Goal: Transaction & Acquisition: Download file/media

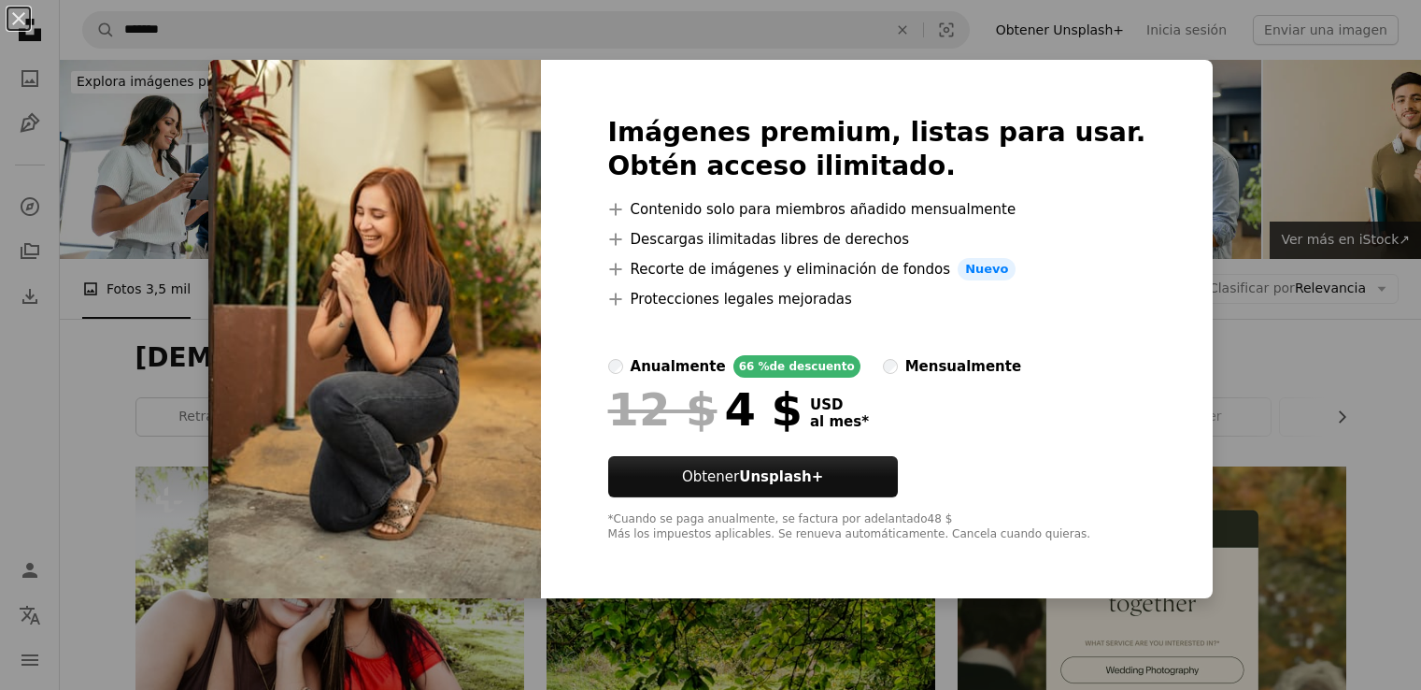
scroll to position [2429, 0]
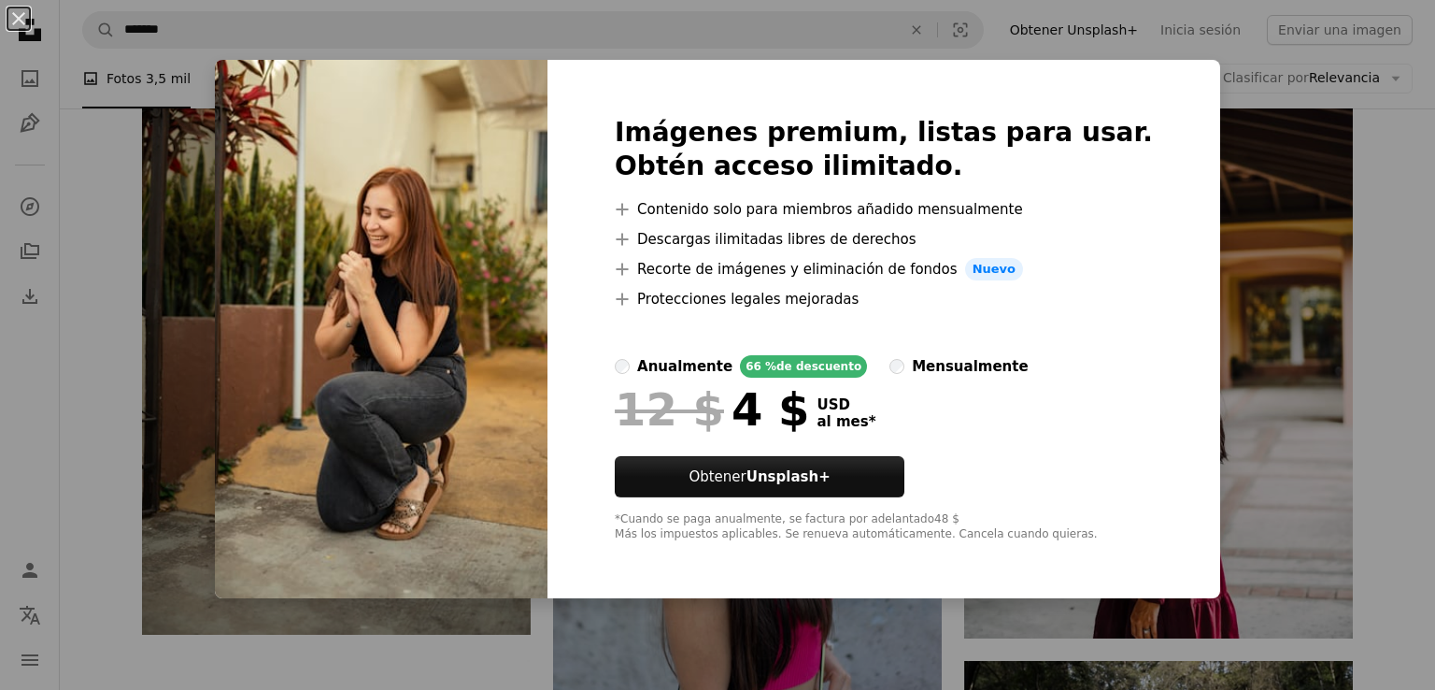
click at [197, 262] on div "An X shape Imágenes premium, listas para usar. Obtén acceso ilimitado. A plus s…" at bounding box center [717, 345] width 1435 height 690
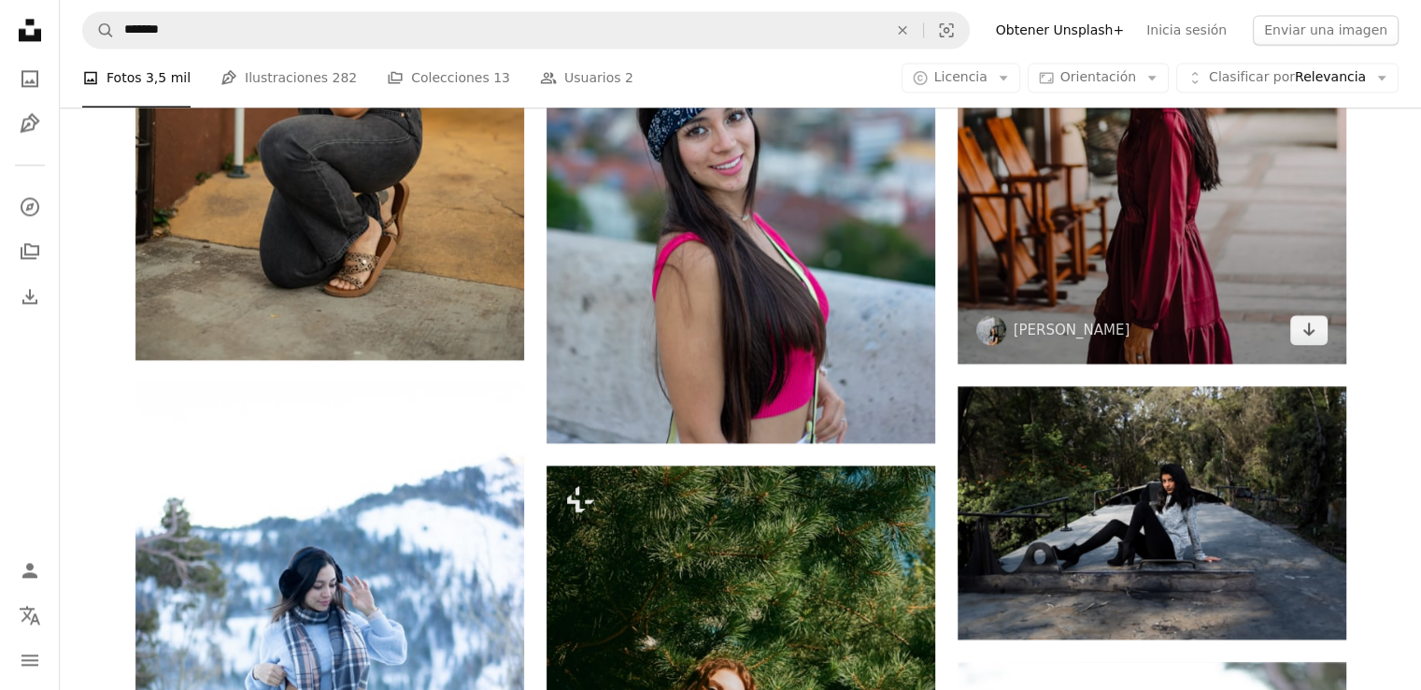
scroll to position [2710, 0]
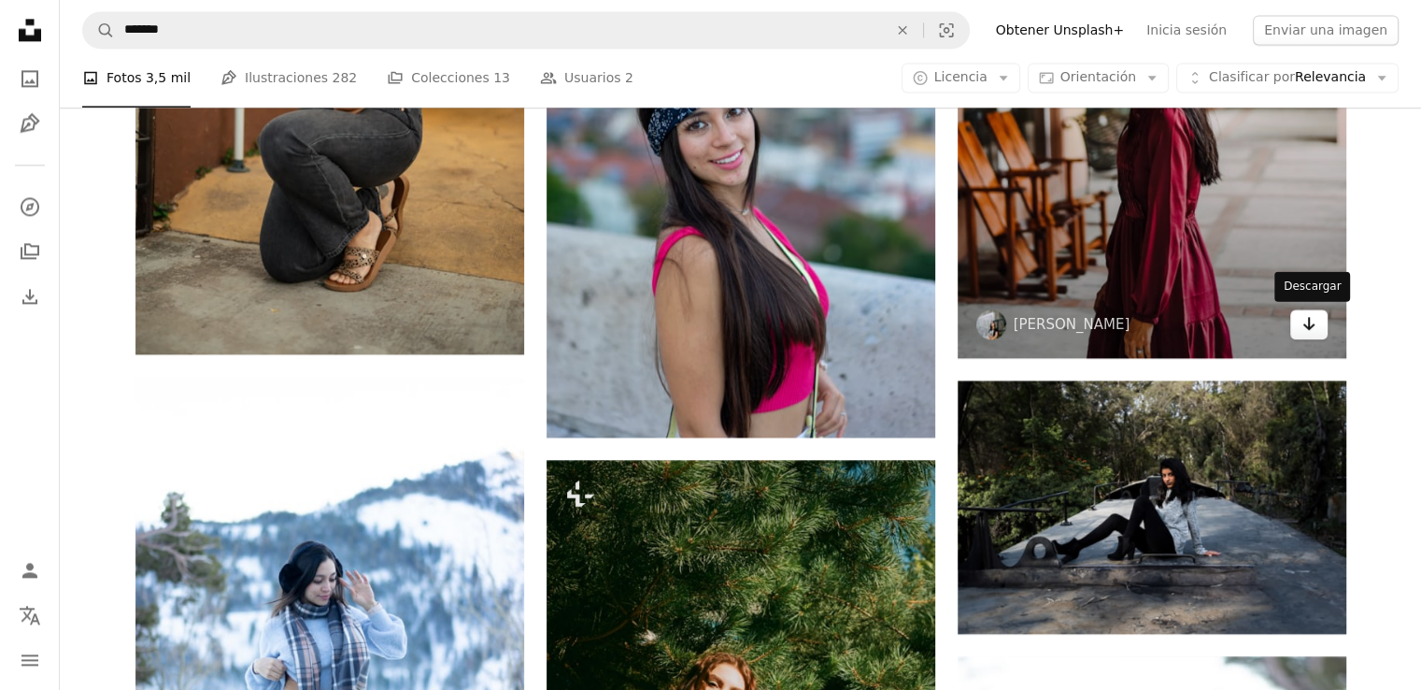
click at [1307, 321] on icon "Arrow pointing down" at bounding box center [1309, 323] width 15 height 22
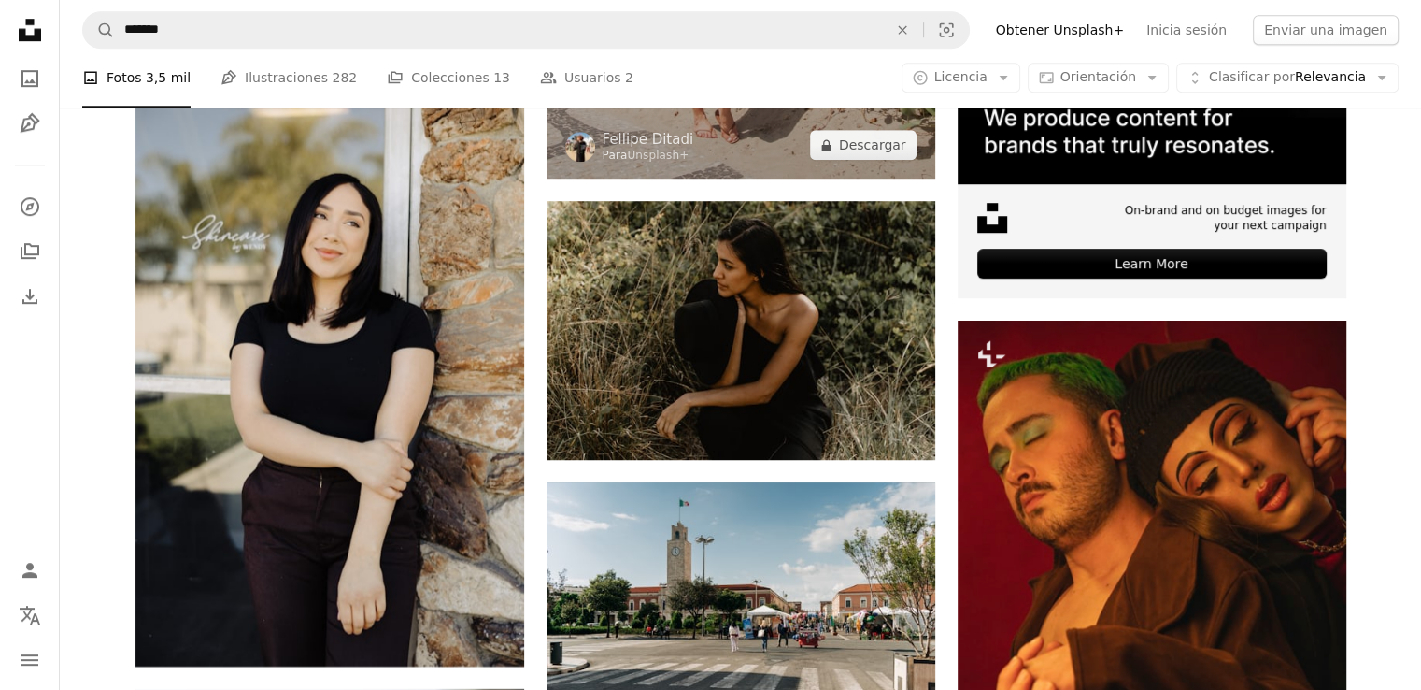
scroll to position [8367, 0]
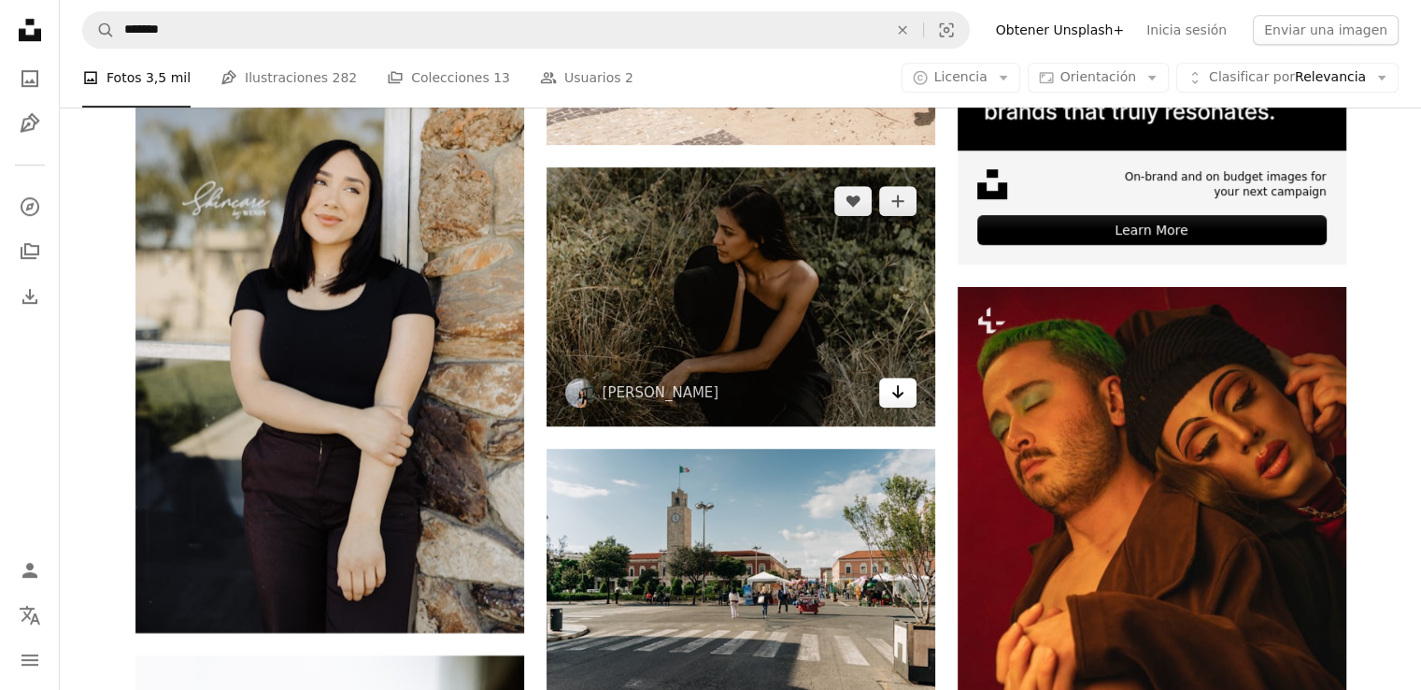
click at [906, 396] on link "Arrow pointing down" at bounding box center [897, 392] width 37 height 30
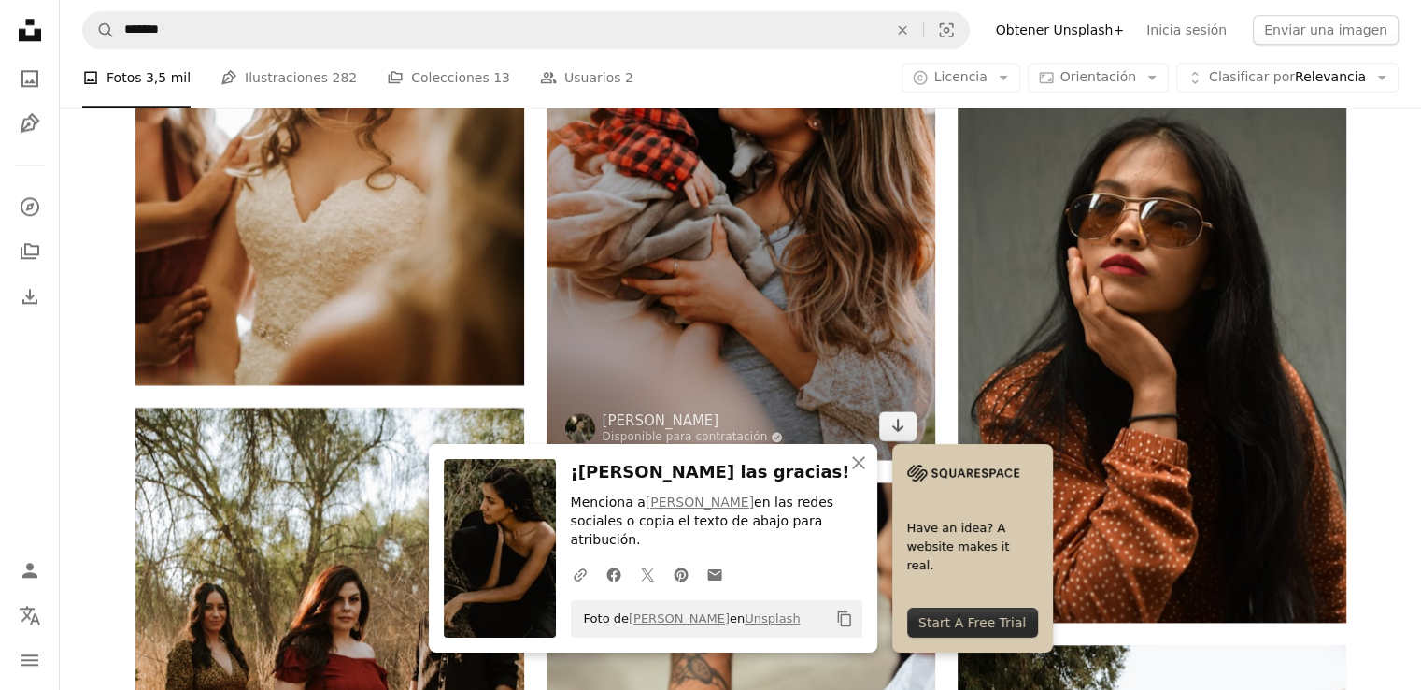
scroll to position [9302, 0]
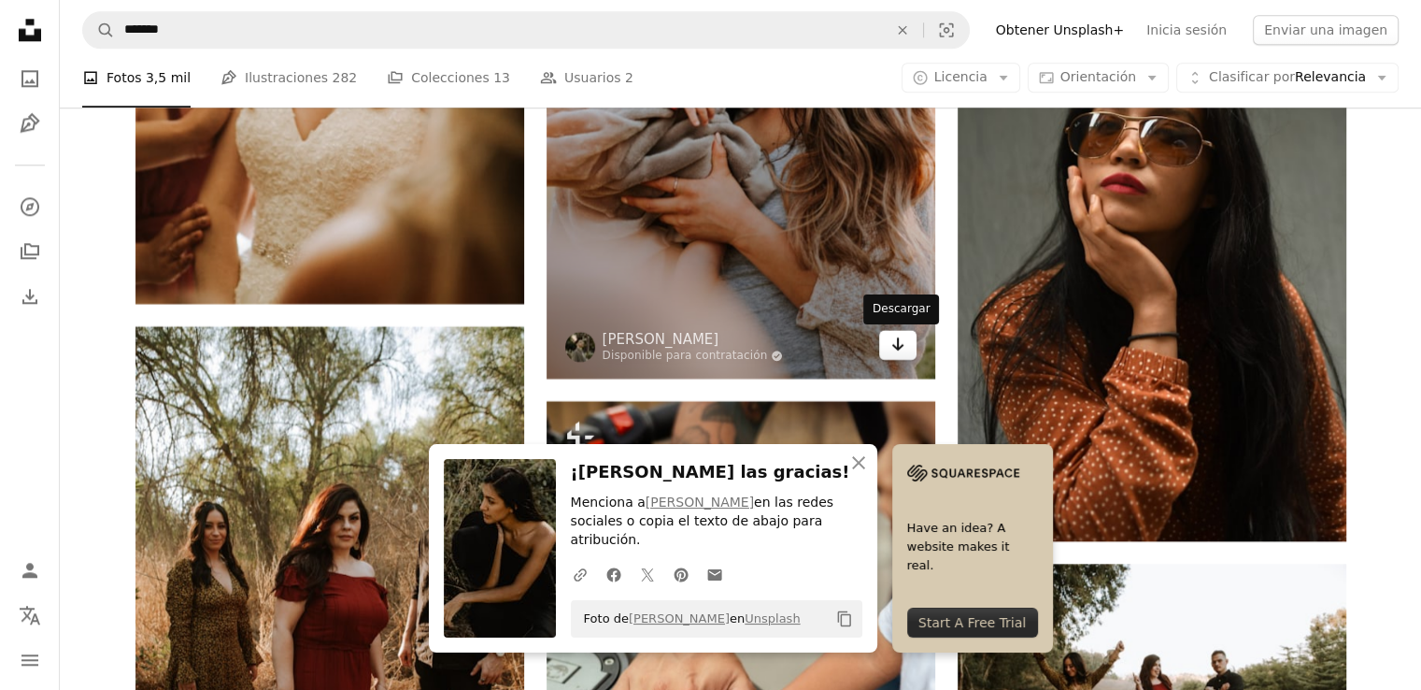
click at [890, 343] on icon "Arrow pointing down" at bounding box center [897, 344] width 15 height 22
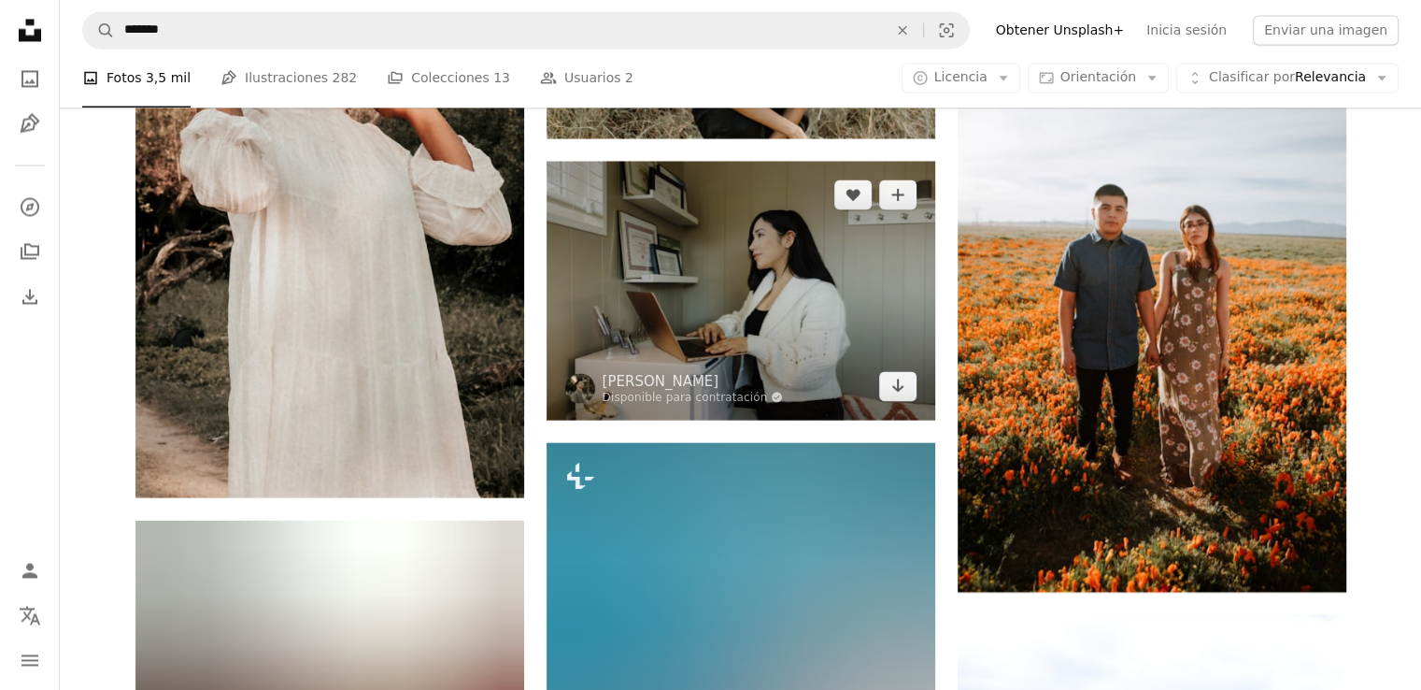
scroll to position [10516, 0]
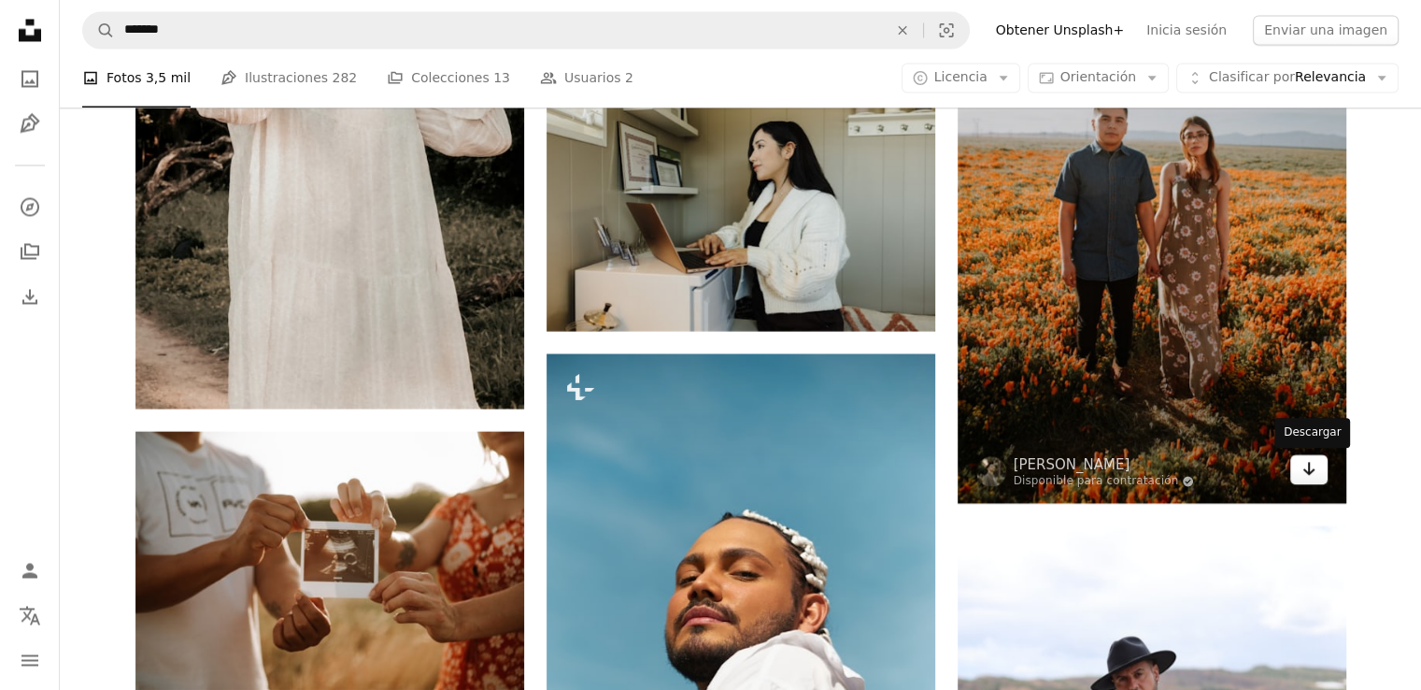
click at [1303, 477] on icon "Arrow pointing down" at bounding box center [1309, 468] width 15 height 22
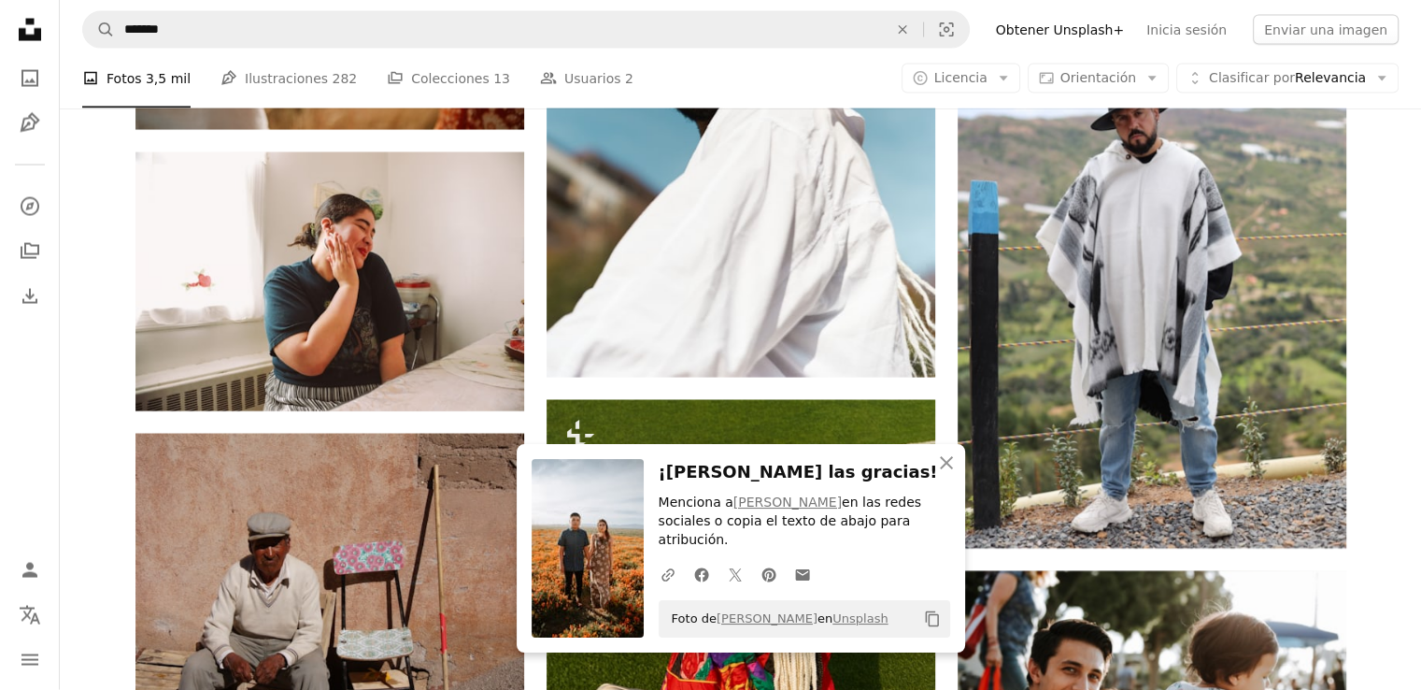
scroll to position [11077, 0]
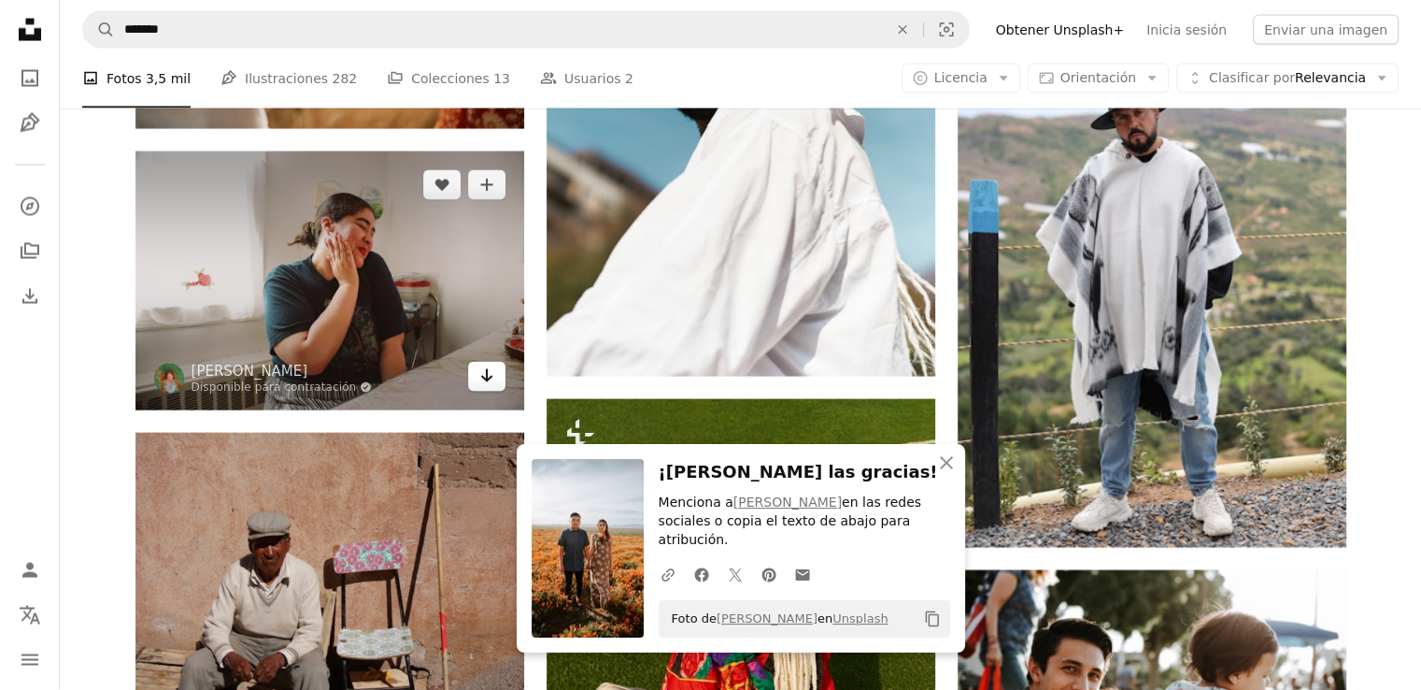
click at [486, 385] on icon "Arrow pointing down" at bounding box center [486, 375] width 15 height 22
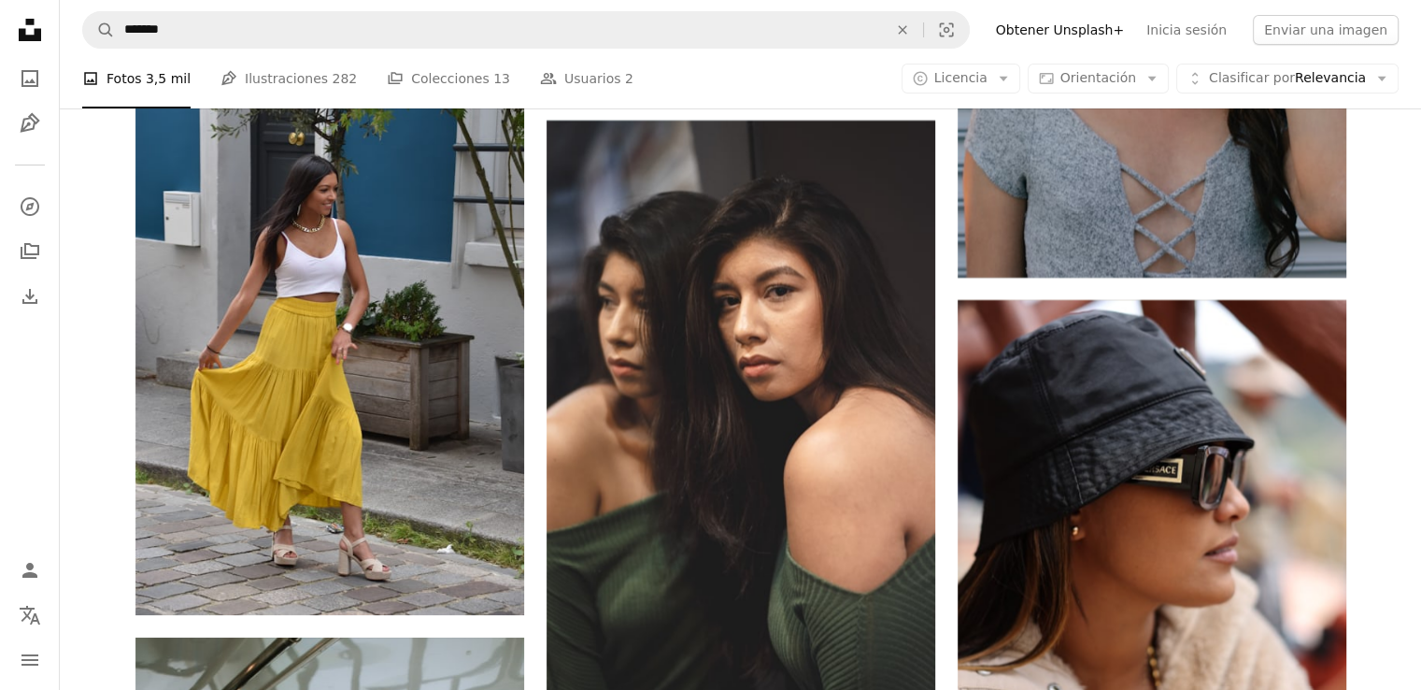
scroll to position [14254, 0]
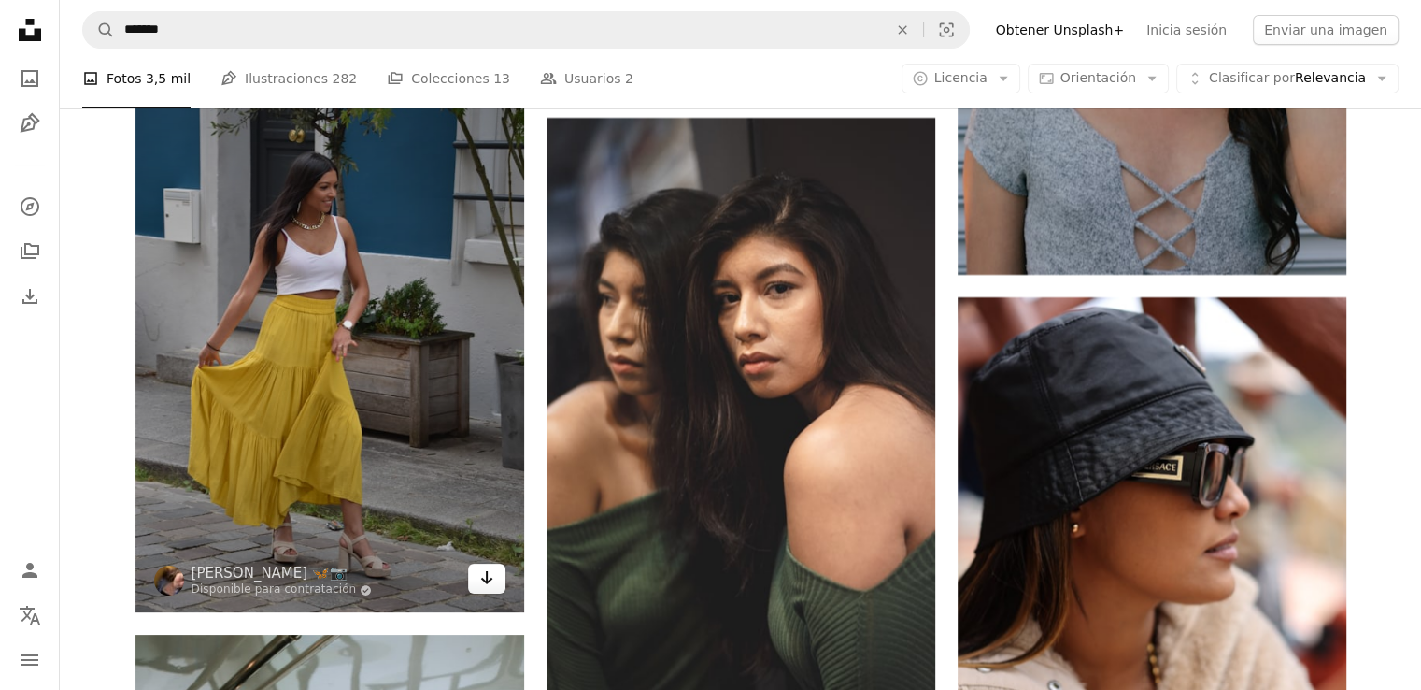
click at [487, 572] on icon "Arrow pointing down" at bounding box center [486, 577] width 15 height 22
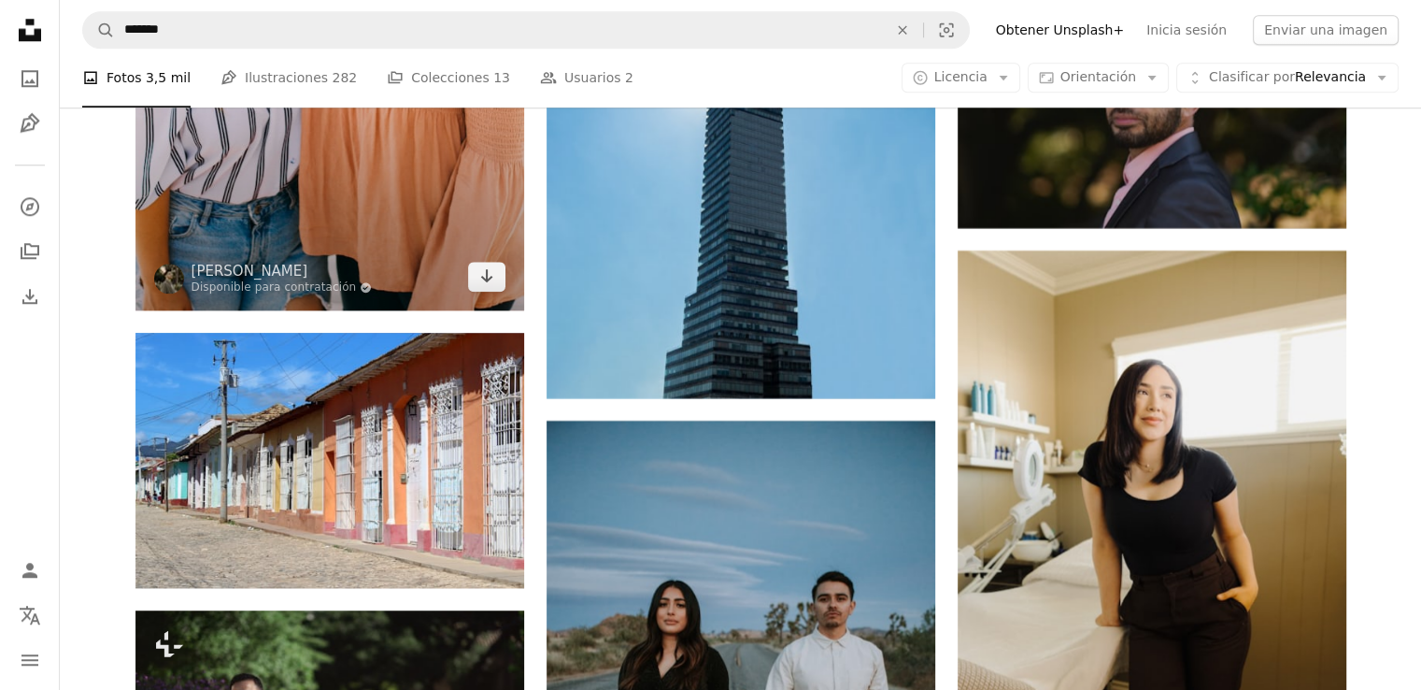
scroll to position [16029, 0]
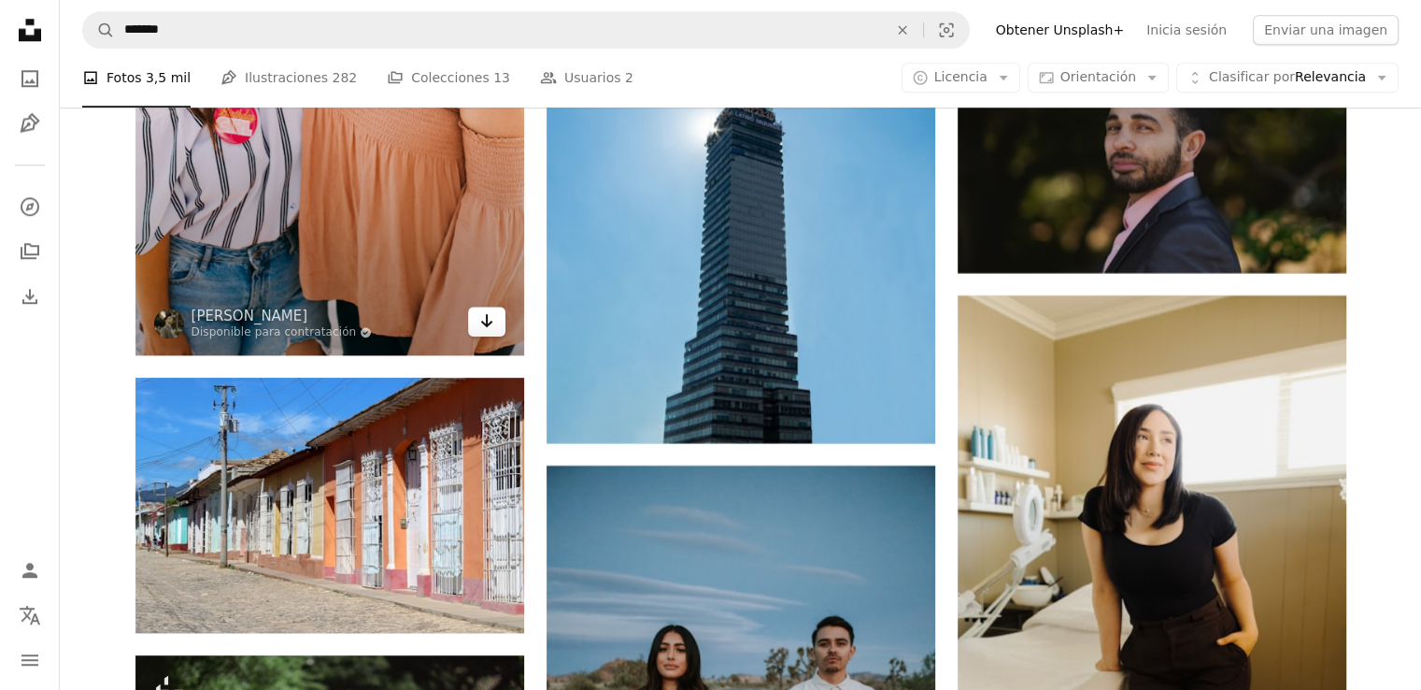
click at [479, 326] on icon "Arrow pointing down" at bounding box center [486, 320] width 15 height 22
